Goal: Task Accomplishment & Management: Complete application form

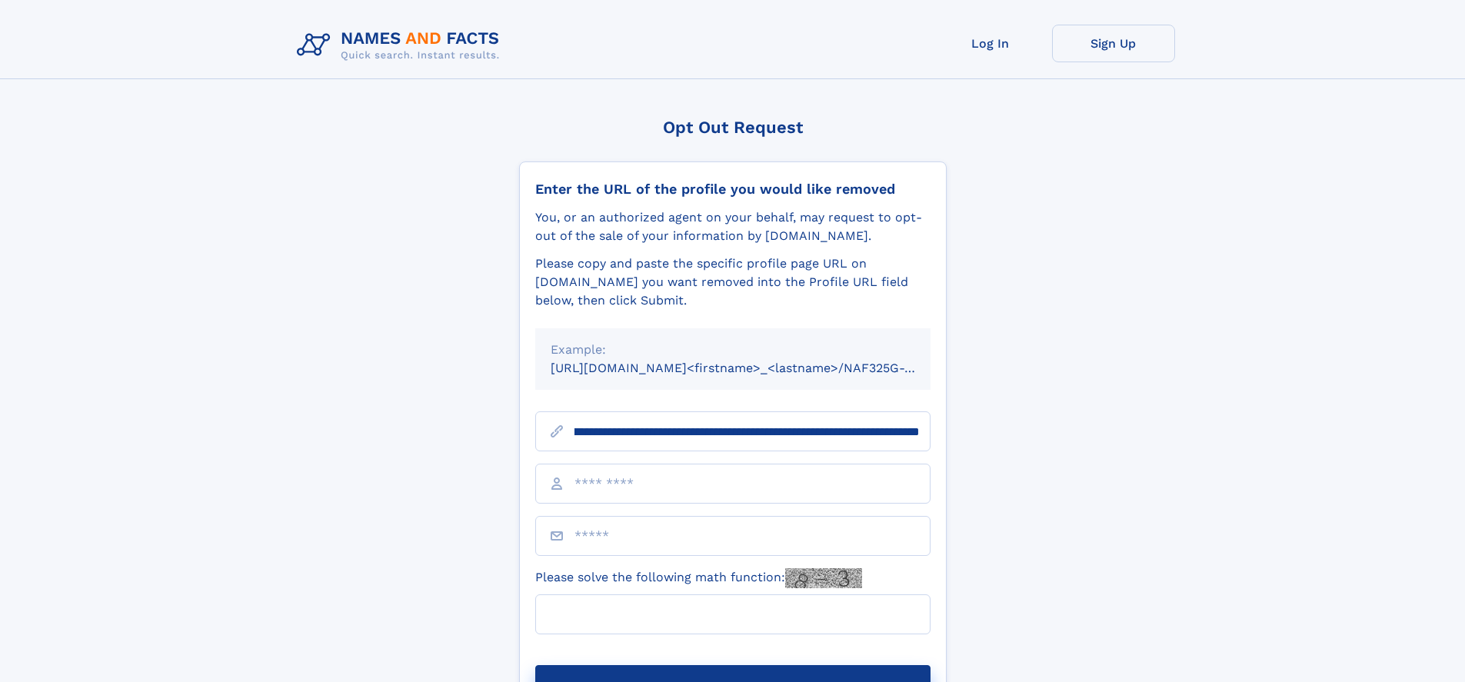
scroll to position [0, 164]
type input "**********"
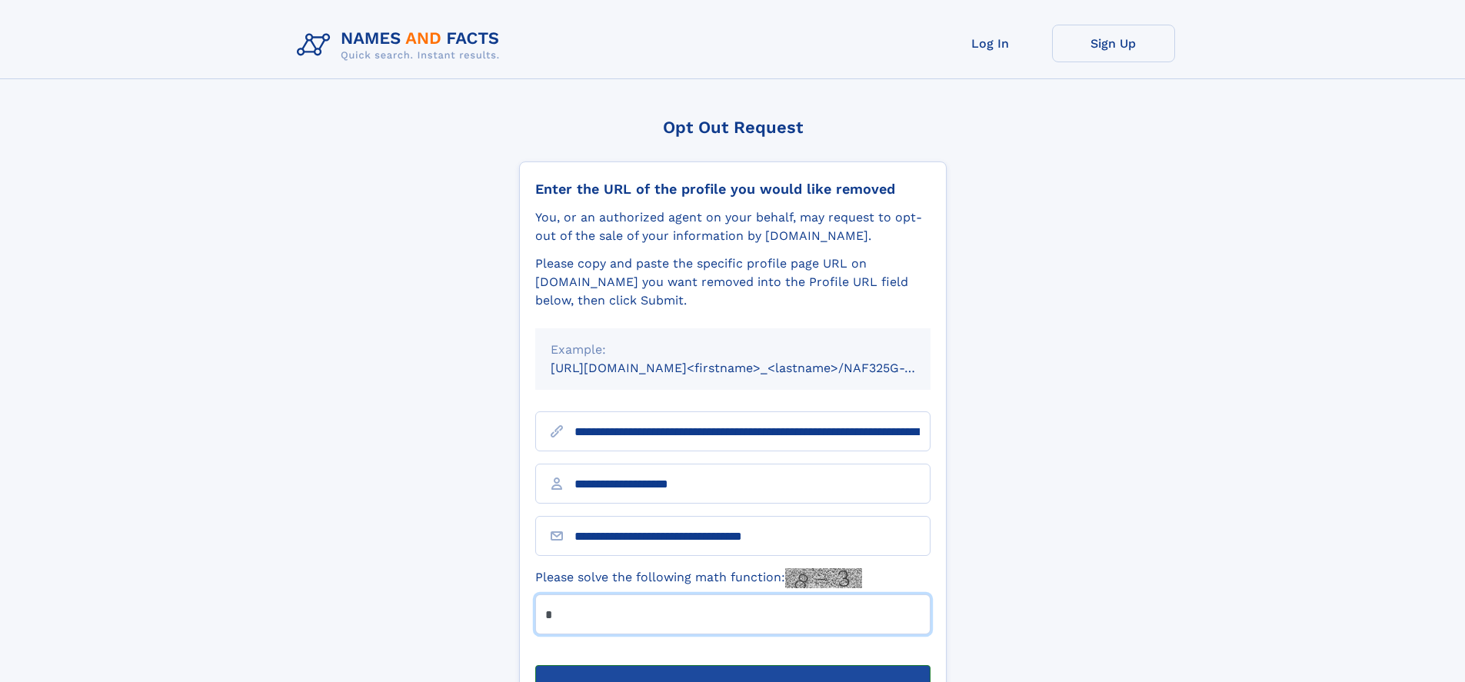
type input "*"
click at [732, 665] on button "Submit Opt Out Request" at bounding box center [732, 689] width 395 height 49
